Goal: Book appointment/travel/reservation

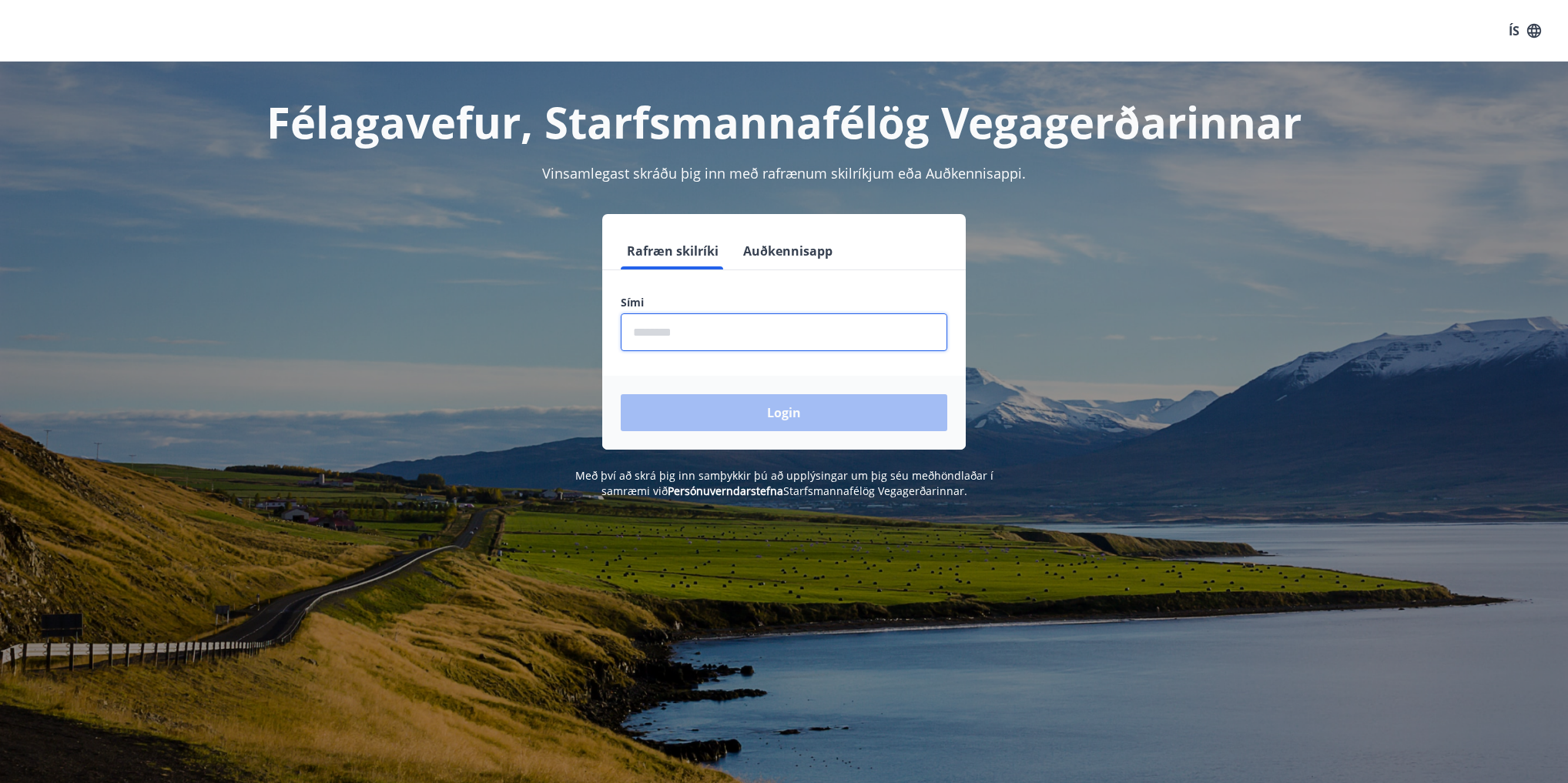
click at [721, 333] on input "phone" at bounding box center [784, 332] width 327 height 38
type input "********"
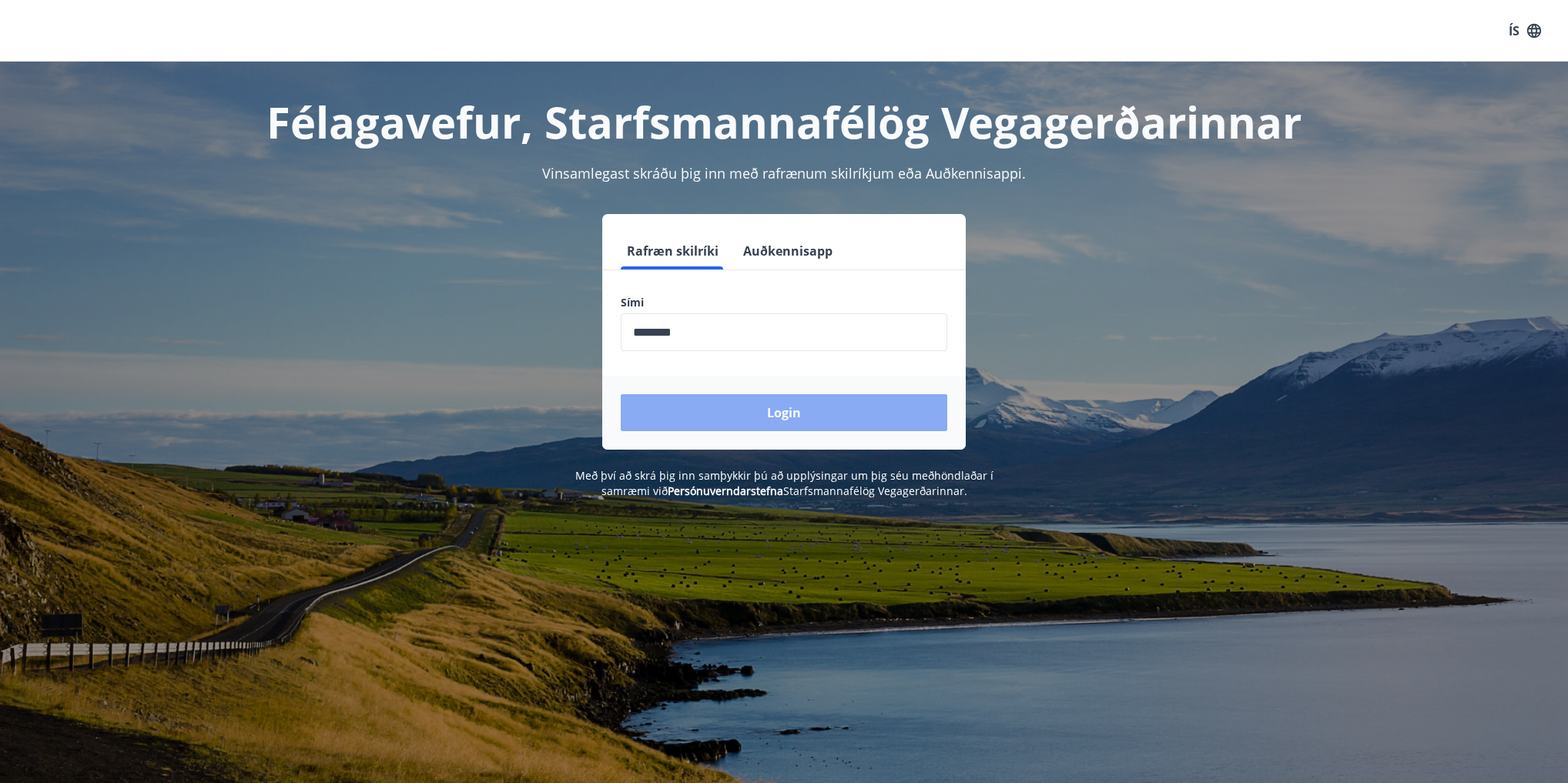
click at [798, 409] on button "Login" at bounding box center [784, 412] width 327 height 37
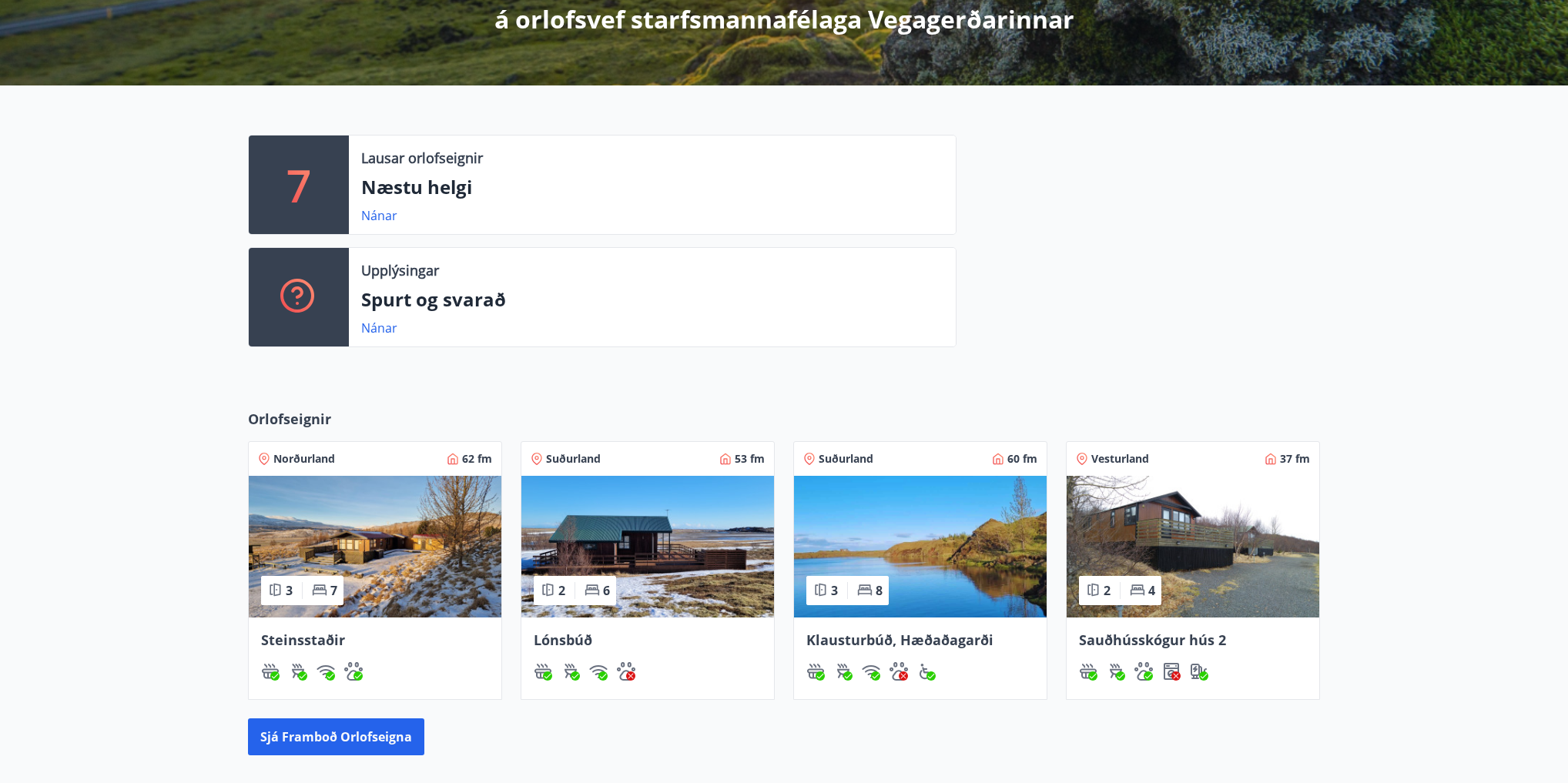
scroll to position [308, 0]
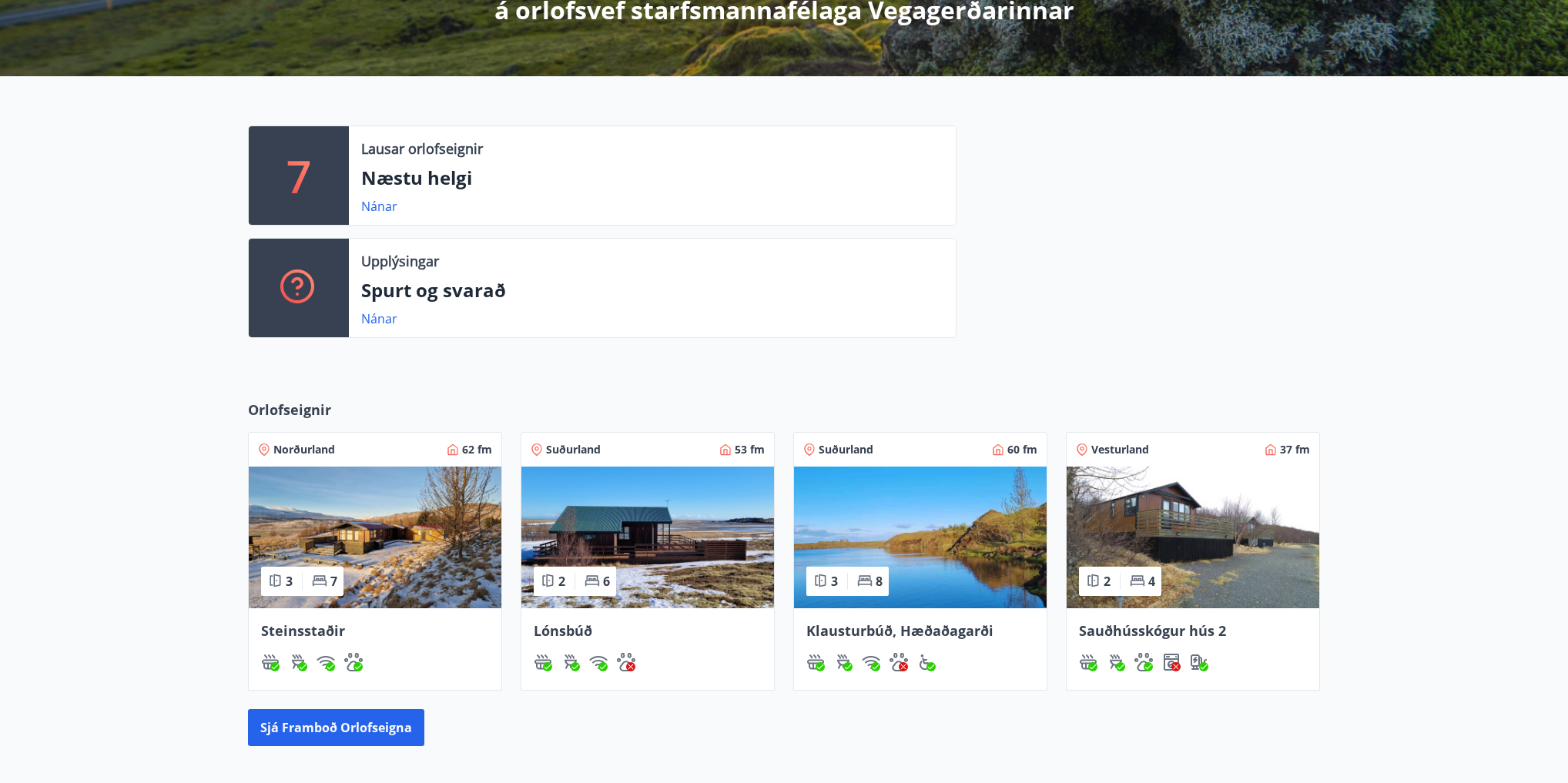
click at [921, 534] on img at bounding box center [920, 537] width 253 height 142
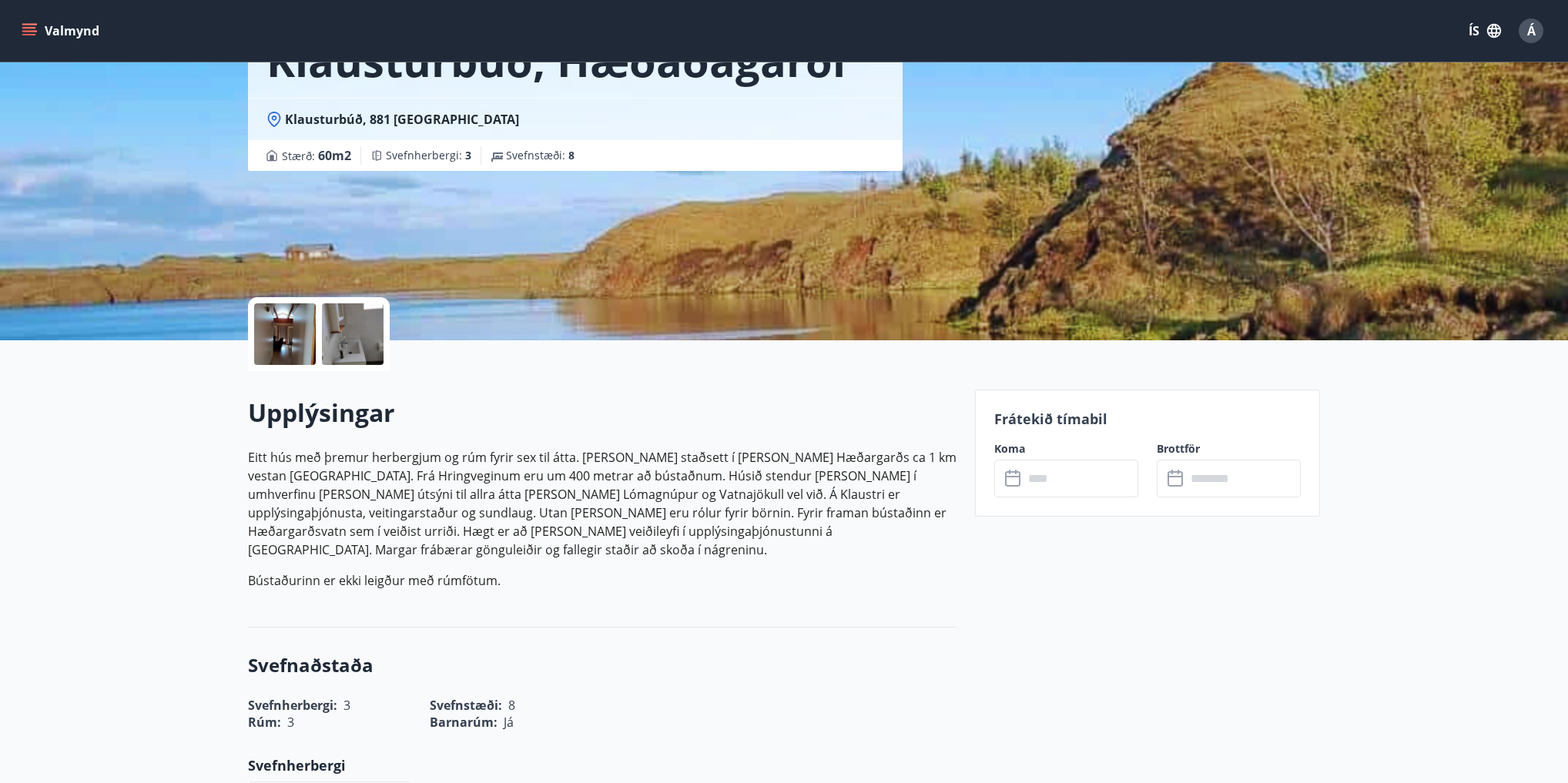
scroll to position [123, 0]
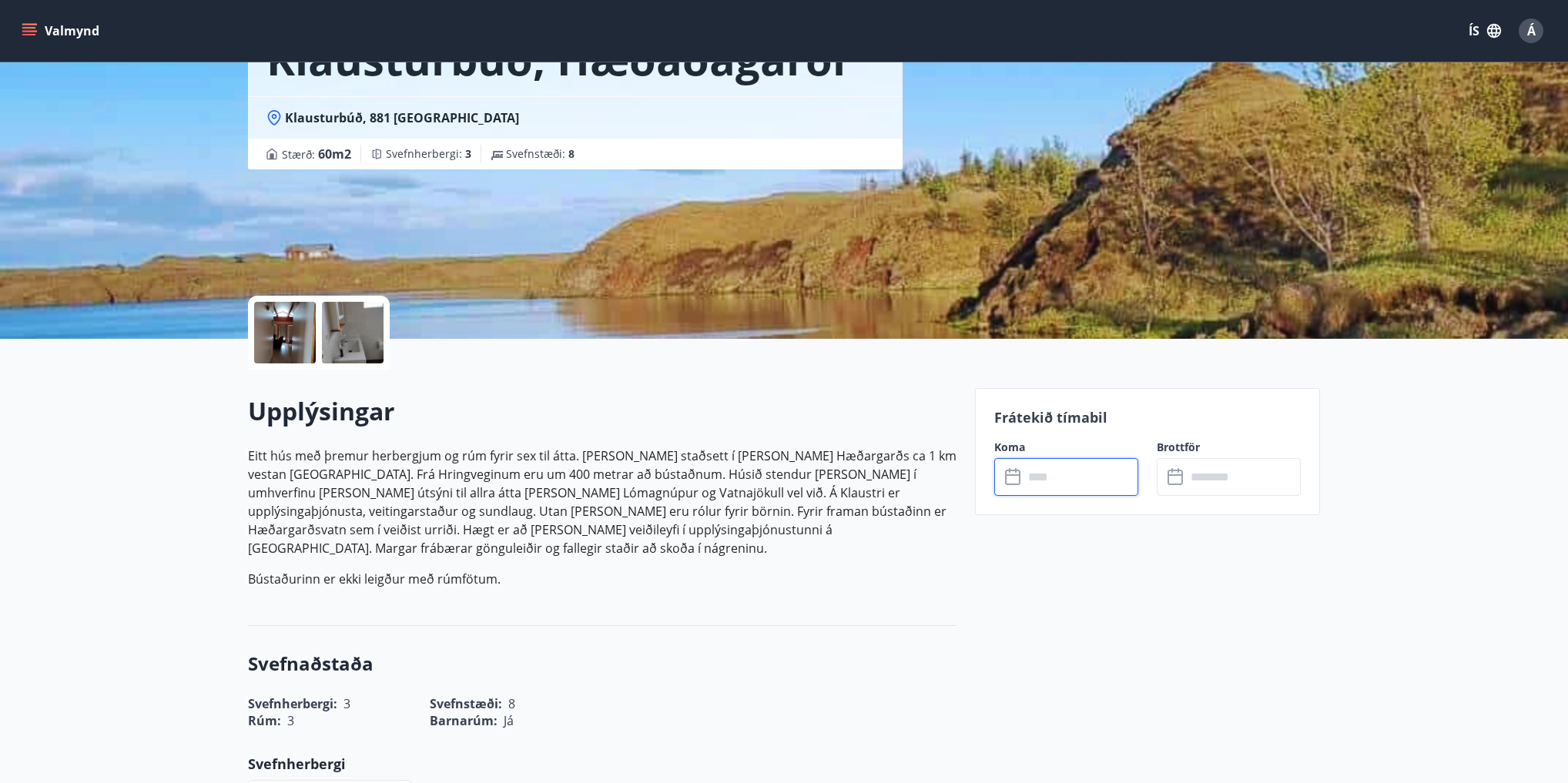
click at [1042, 478] on input "text" at bounding box center [1081, 477] width 115 height 38
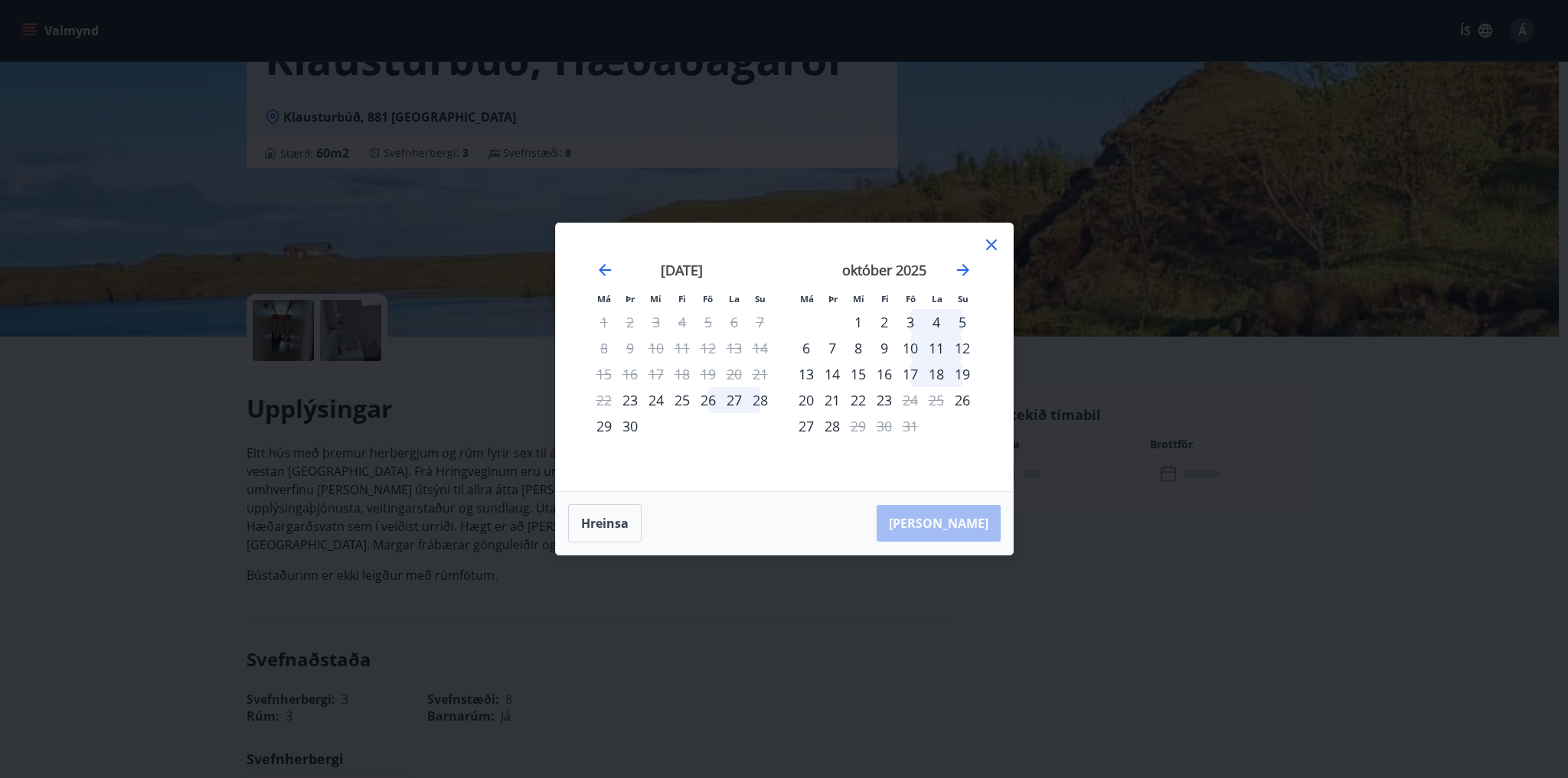
click at [857, 378] on div "15" at bounding box center [858, 374] width 26 height 26
click at [962, 520] on div "[PERSON_NAME]" at bounding box center [784, 524] width 457 height 63
click at [965, 527] on div "[PERSON_NAME]" at bounding box center [784, 524] width 457 height 63
click at [858, 375] on div "15" at bounding box center [858, 374] width 26 height 26
click at [985, 245] on icon at bounding box center [991, 244] width 19 height 19
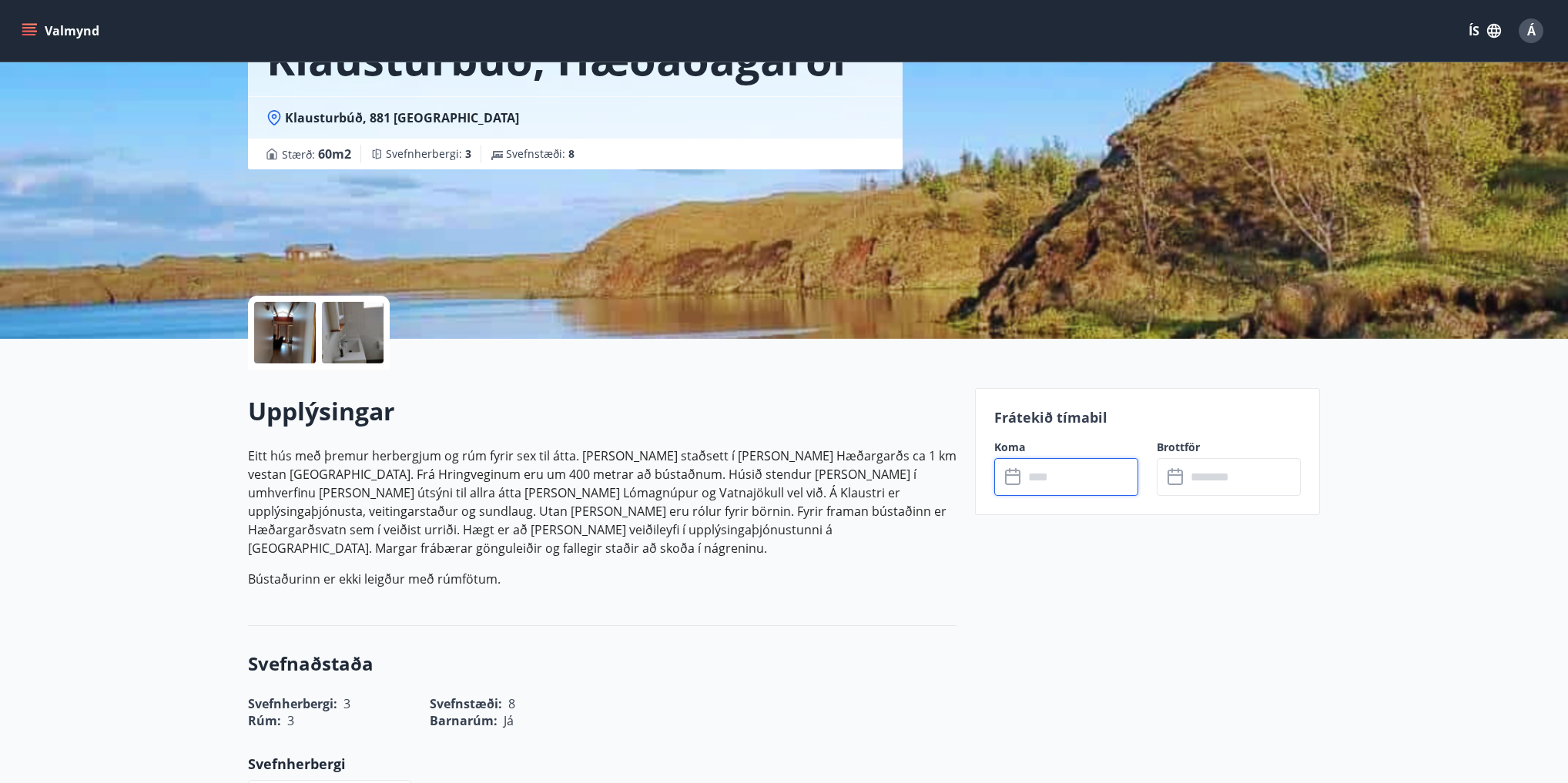
click at [1015, 479] on icon at bounding box center [1014, 478] width 19 height 19
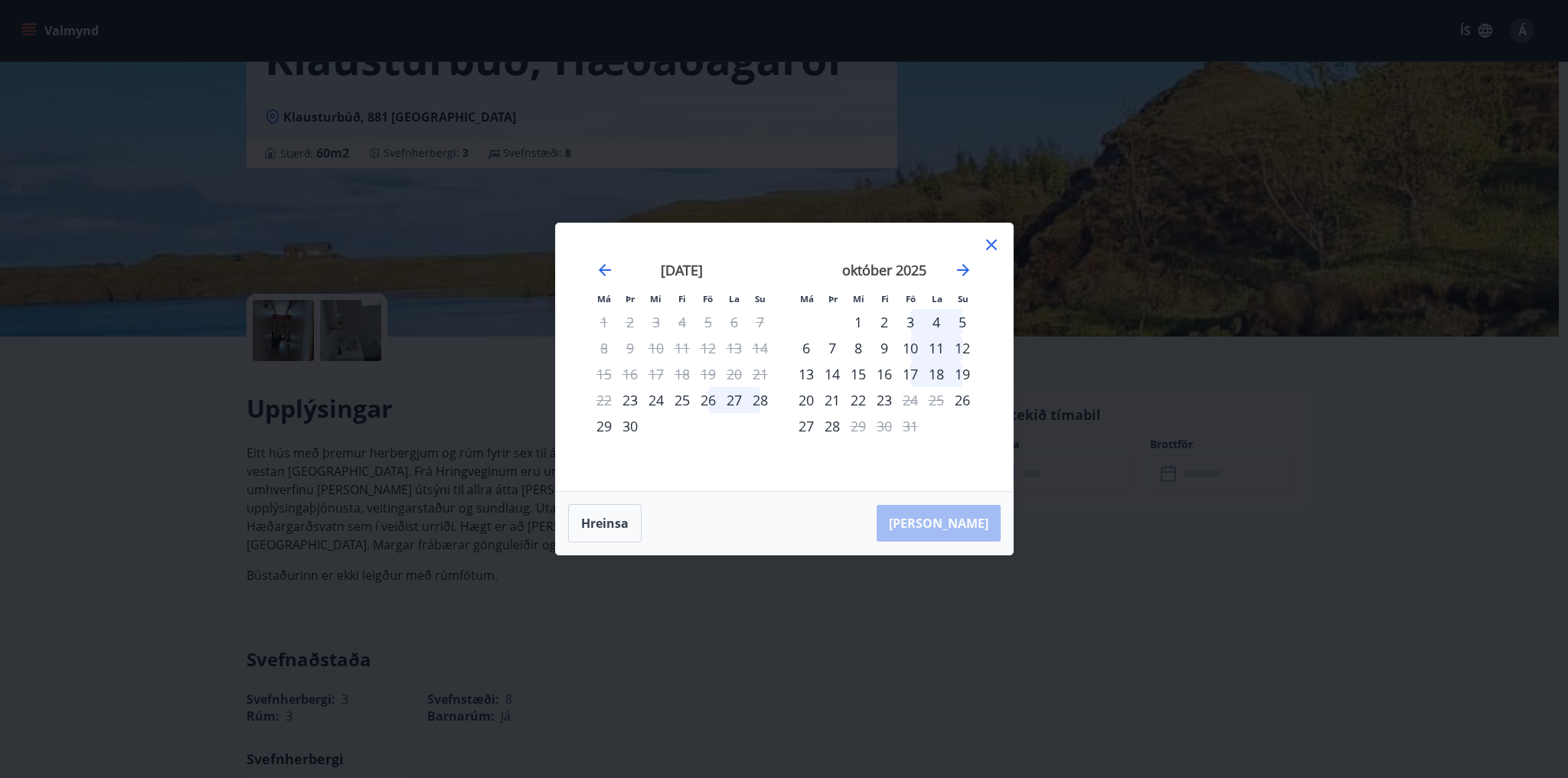
click at [857, 373] on div "15" at bounding box center [858, 374] width 26 height 26
drag, startPoint x: 861, startPoint y: 373, endPoint x: 875, endPoint y: 370, distance: 14.3
click at [875, 370] on tr "13 14 15 16 17 18 19" at bounding box center [883, 374] width 182 height 26
click at [857, 373] on div "15" at bounding box center [858, 374] width 26 height 26
click at [989, 242] on icon at bounding box center [991, 244] width 11 height 11
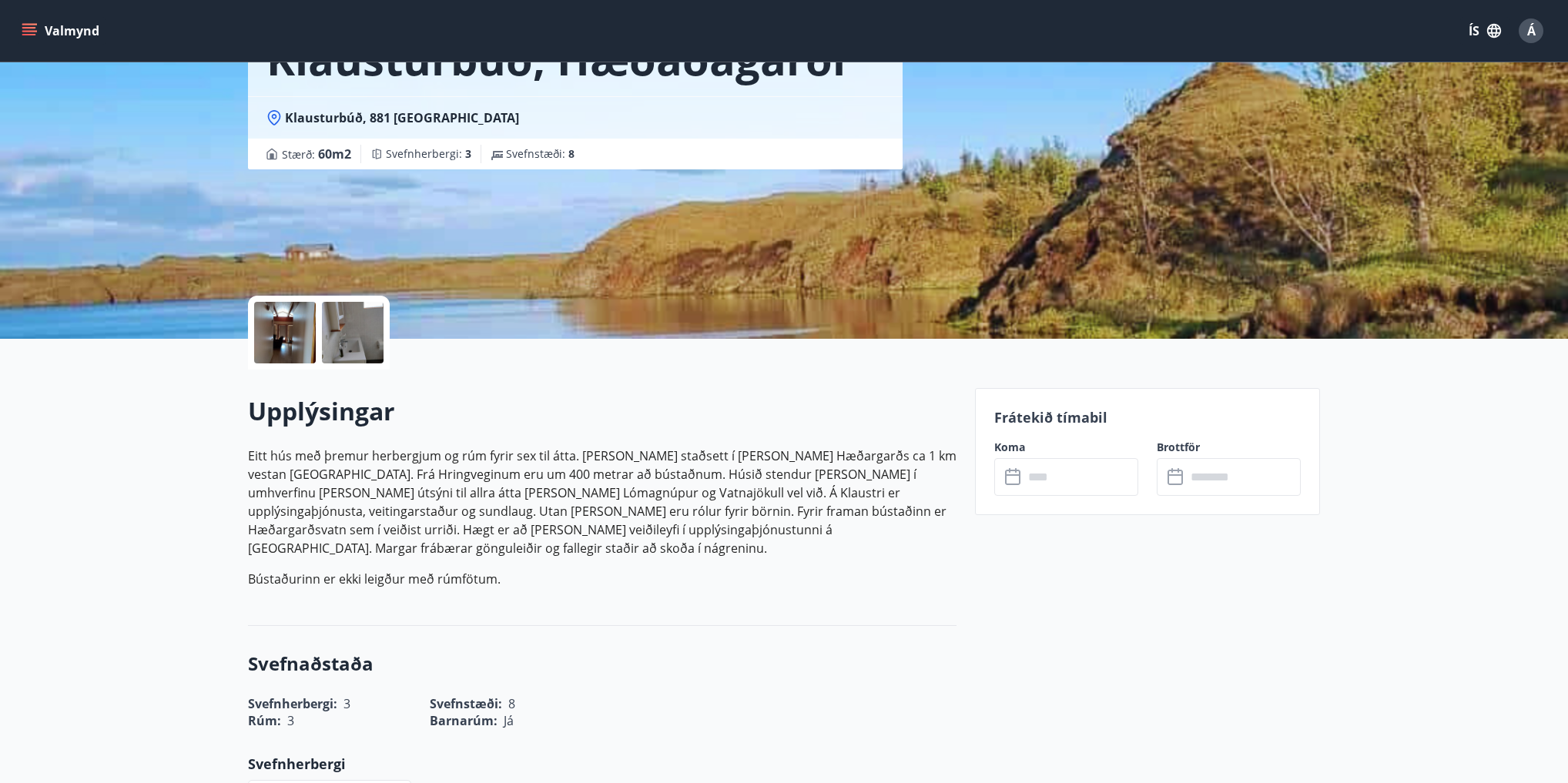
click at [1016, 484] on icon at bounding box center [1013, 478] width 16 height 16
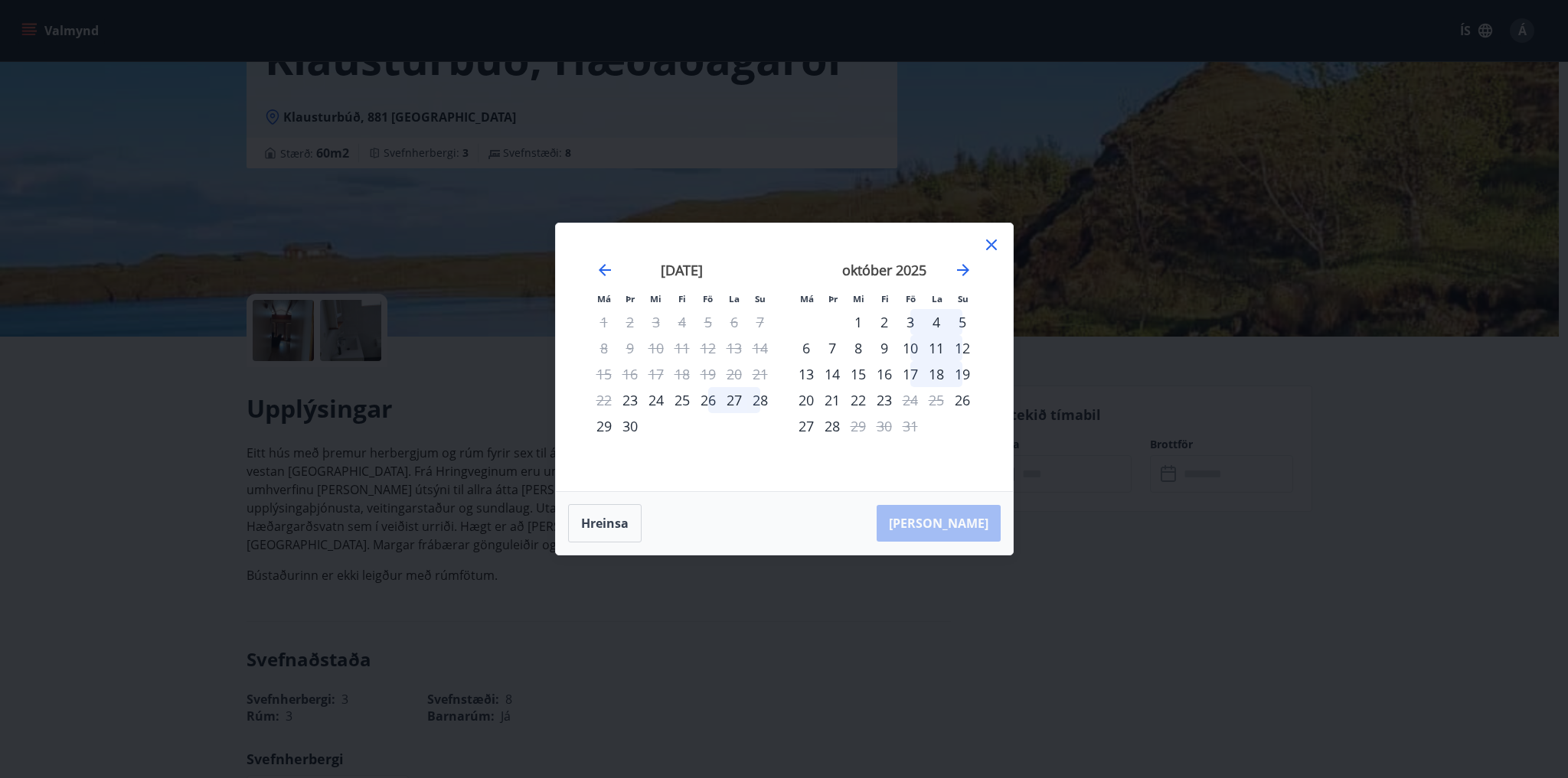
click at [861, 370] on div "15" at bounding box center [858, 374] width 26 height 26
click at [607, 524] on button "Hreinsa" at bounding box center [605, 523] width 74 height 38
click at [858, 373] on div "15" at bounding box center [858, 374] width 26 height 26
click at [884, 371] on div "16" at bounding box center [883, 374] width 26 height 26
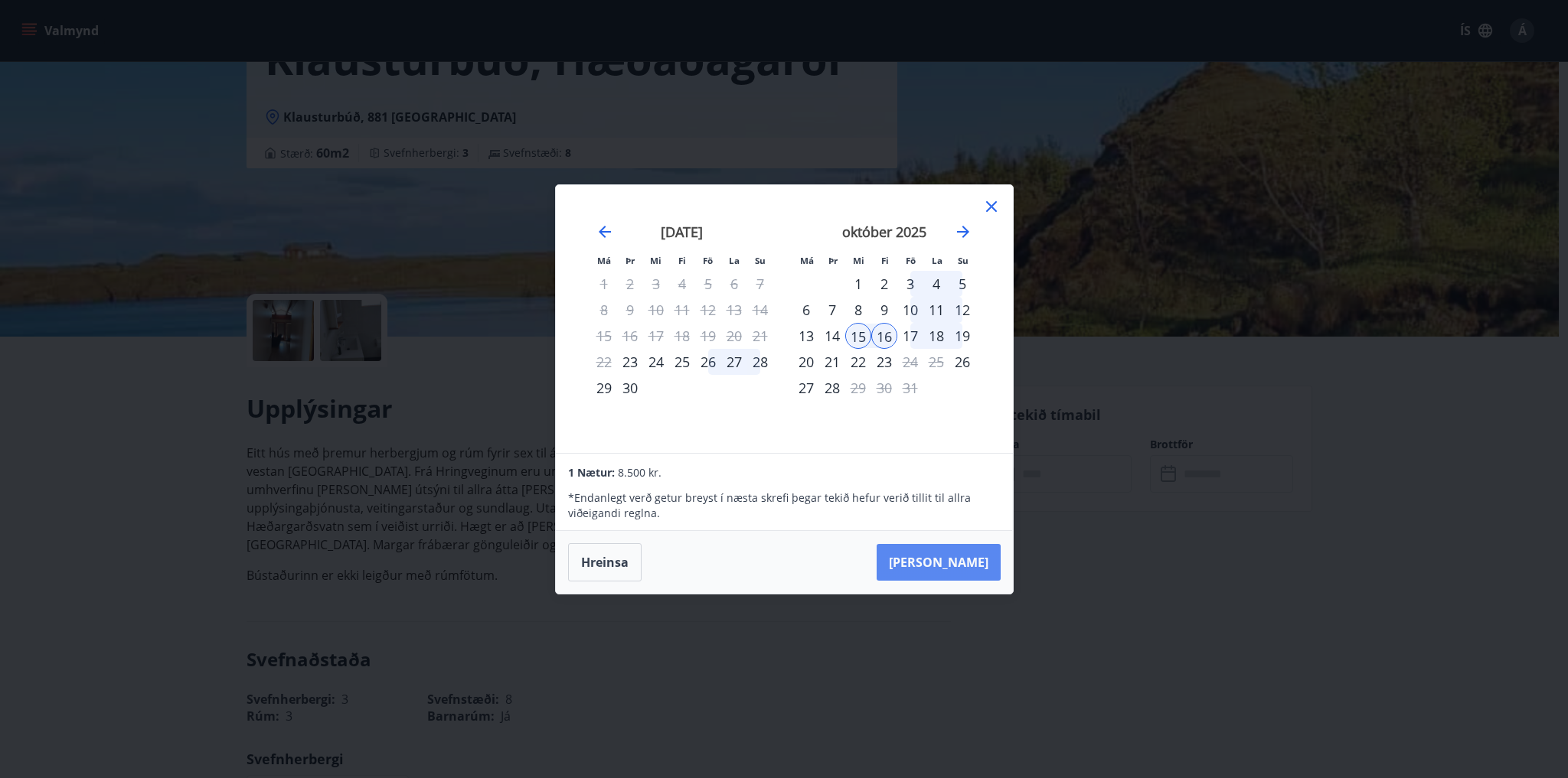
click at [961, 562] on button "[PERSON_NAME]" at bounding box center [939, 562] width 124 height 36
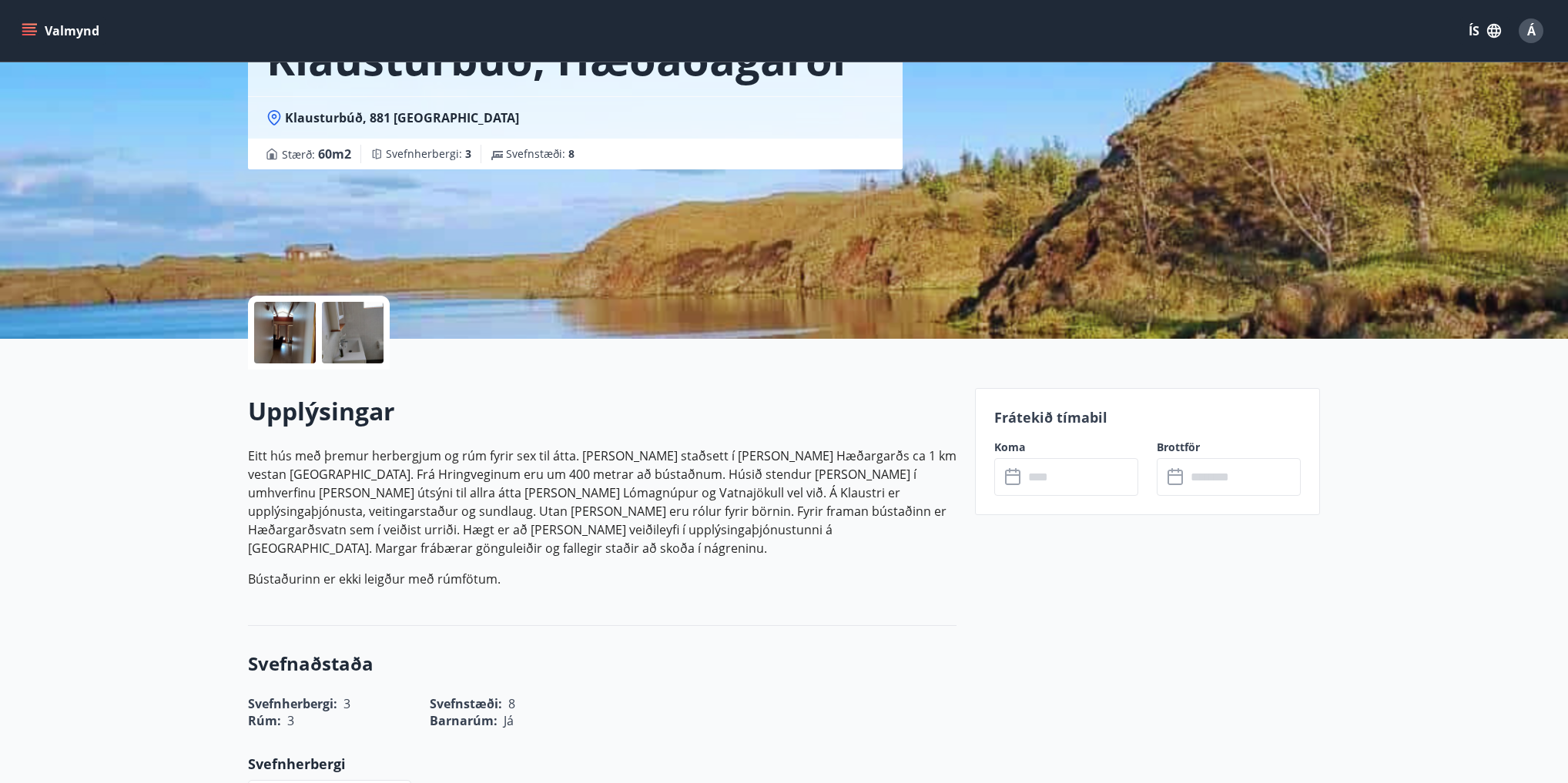
type input "******"
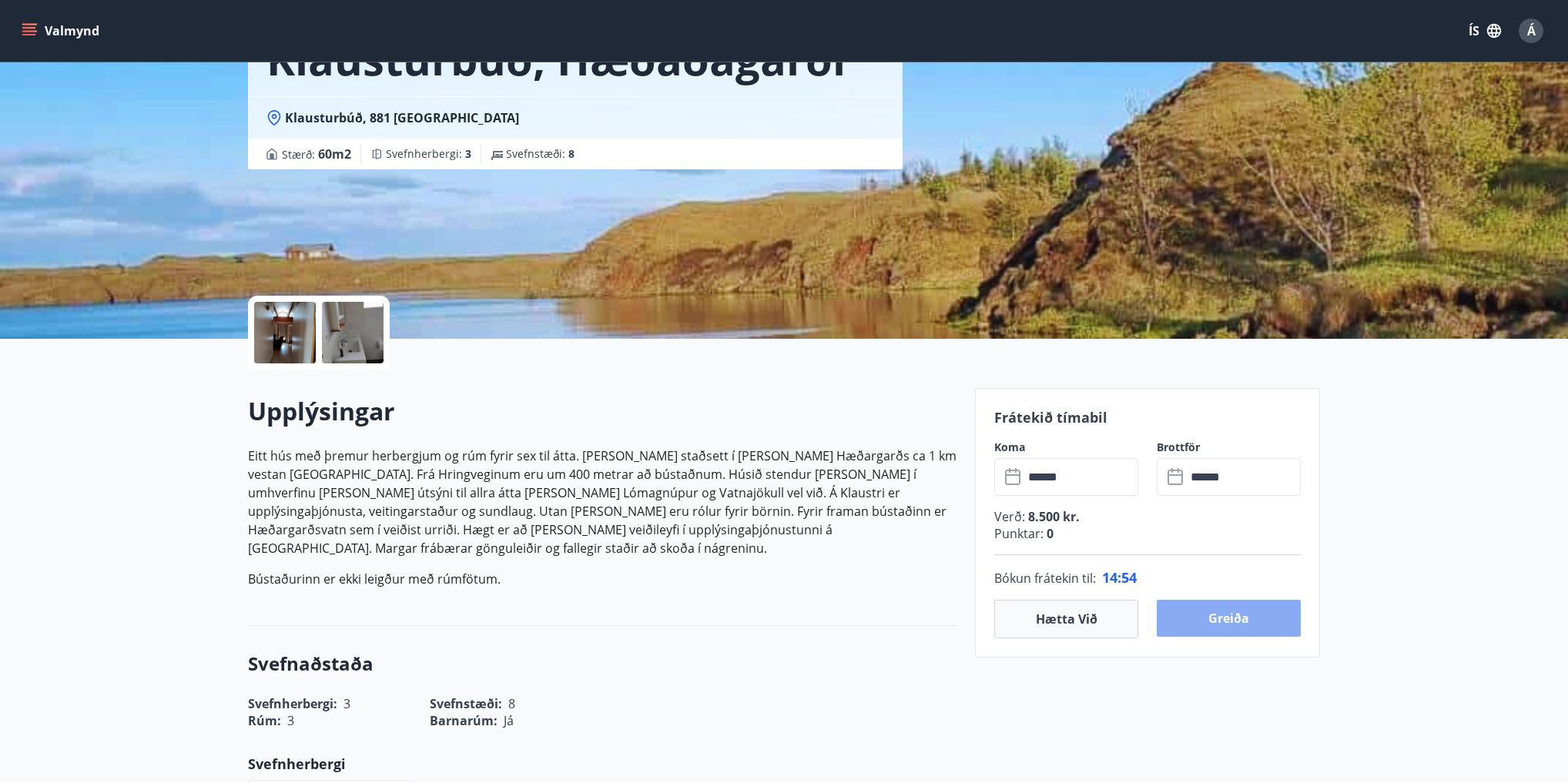
click at [1236, 616] on button "Greiða" at bounding box center [1228, 617] width 144 height 37
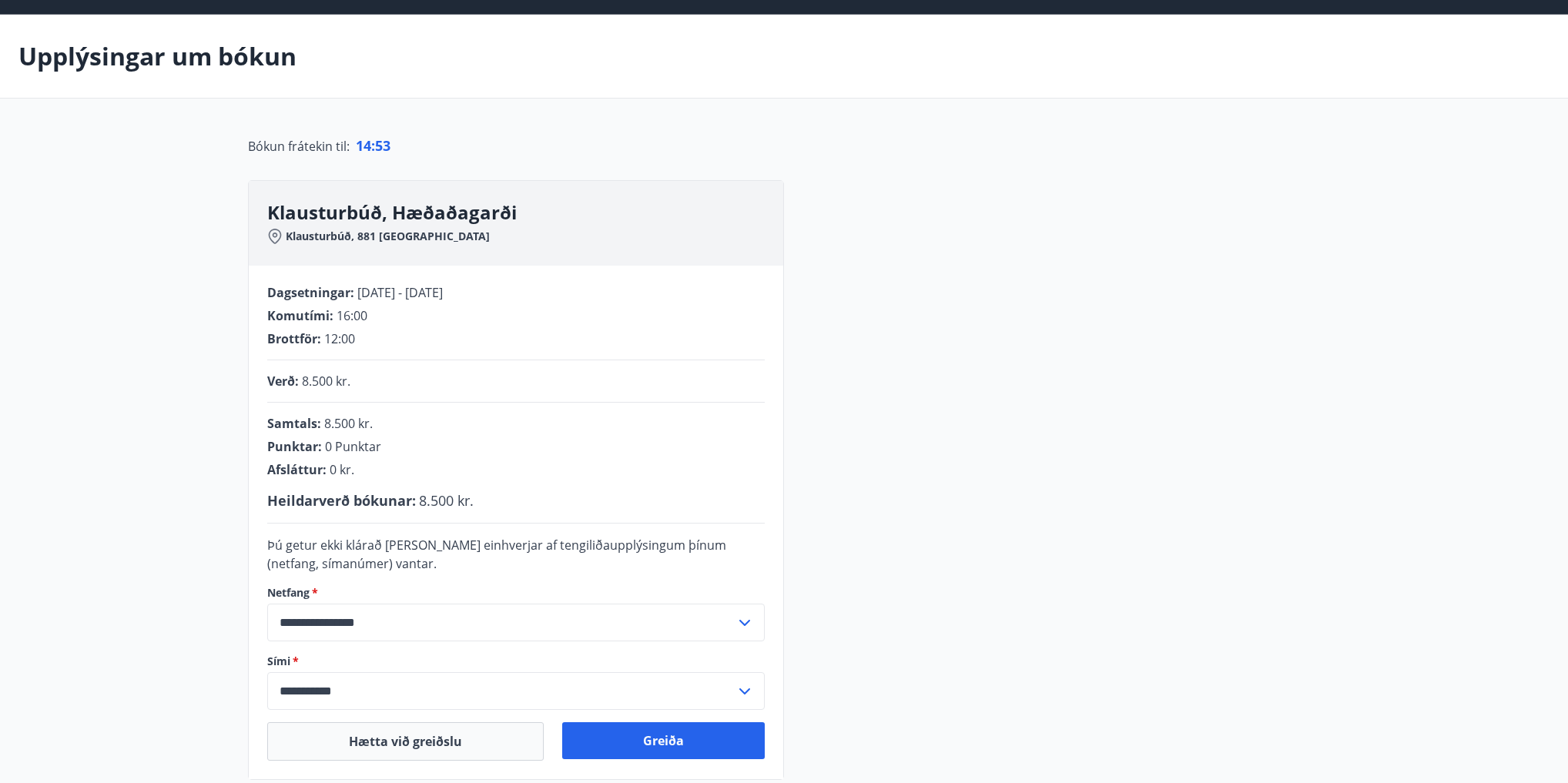
scroll to position [123, 0]
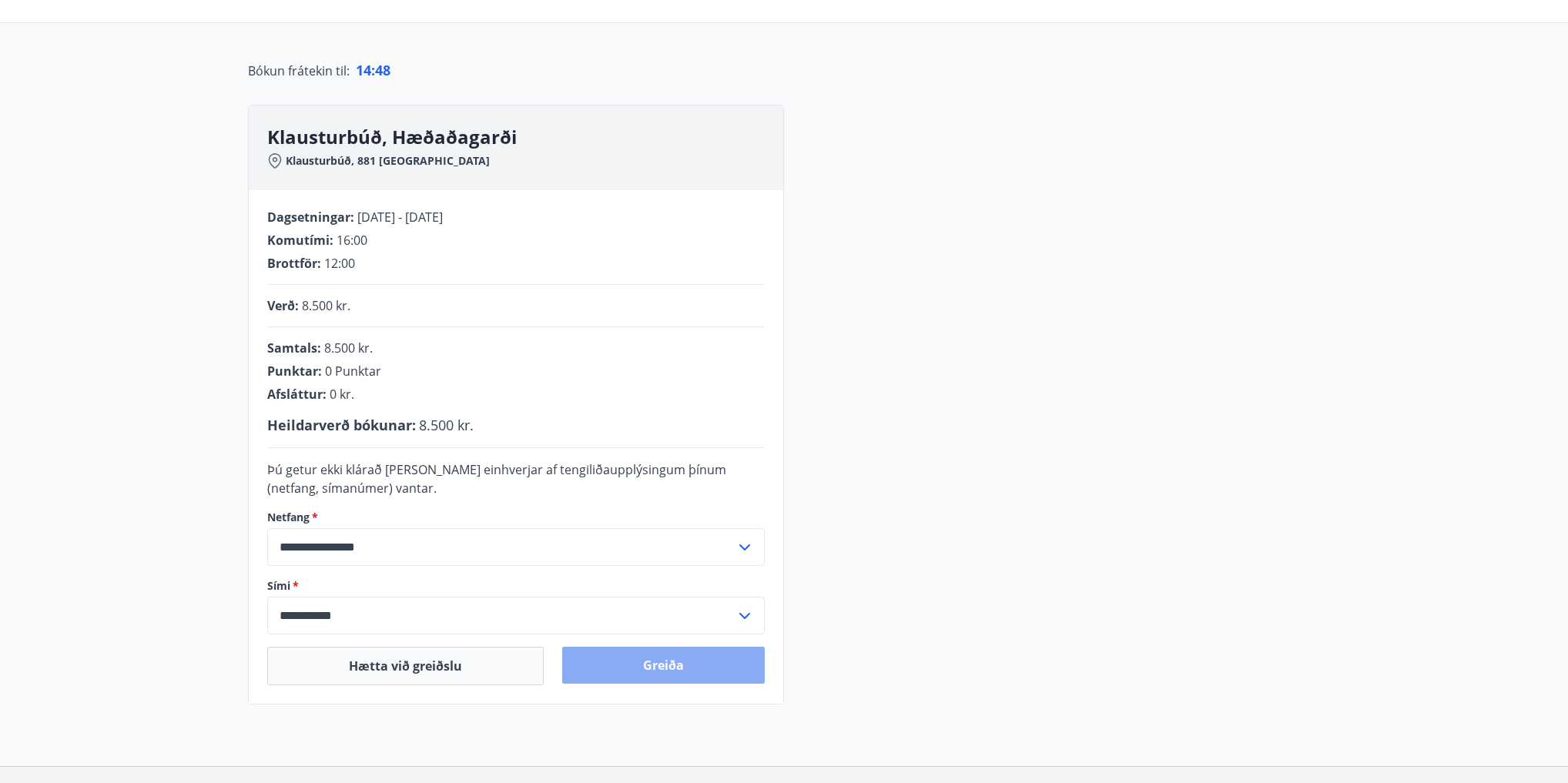
click at [706, 669] on button "Greiða" at bounding box center [663, 665] width 202 height 37
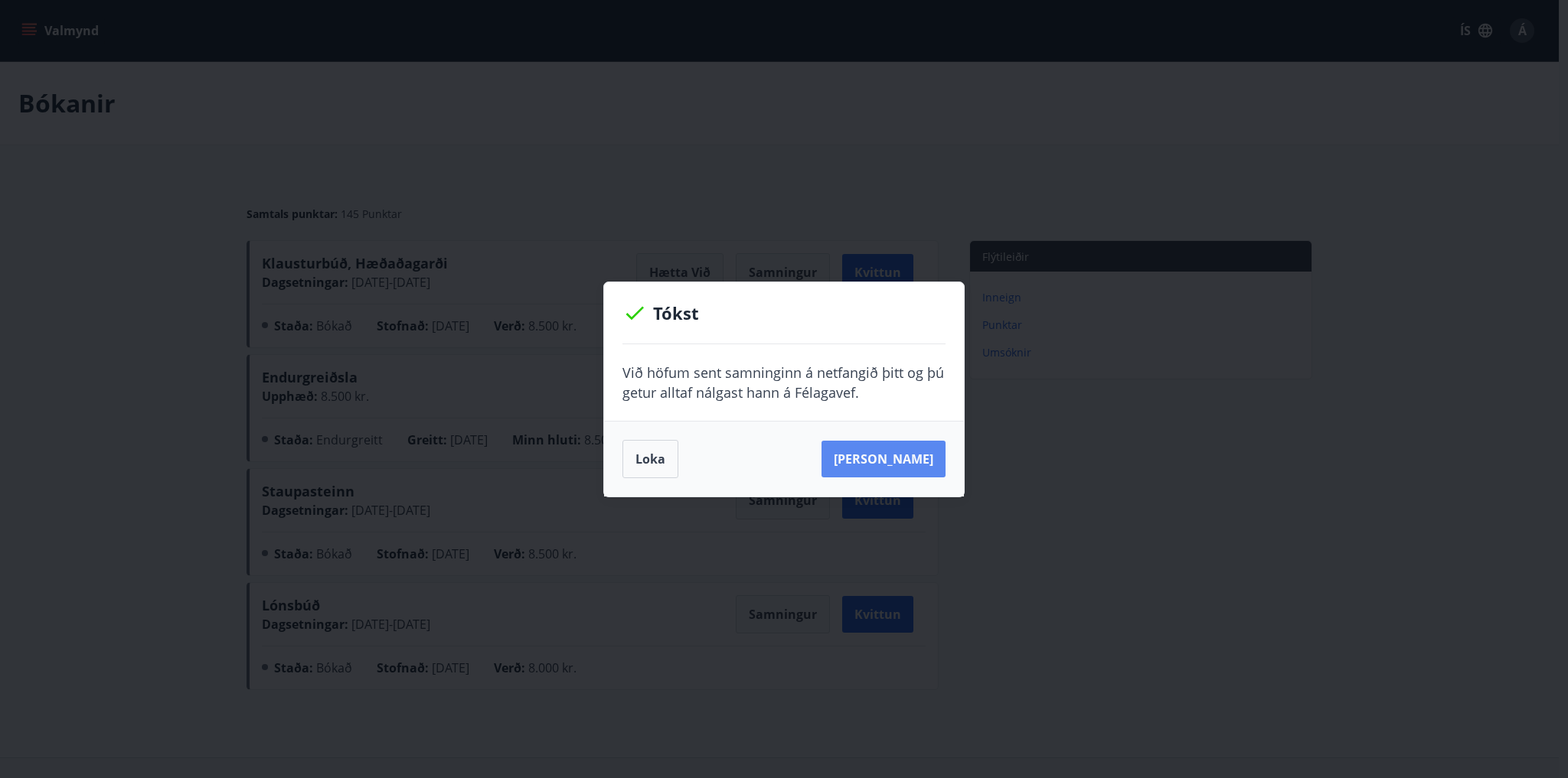
click at [913, 452] on button "[PERSON_NAME]" at bounding box center [883, 459] width 124 height 36
